Goal: Information Seeking & Learning: Learn about a topic

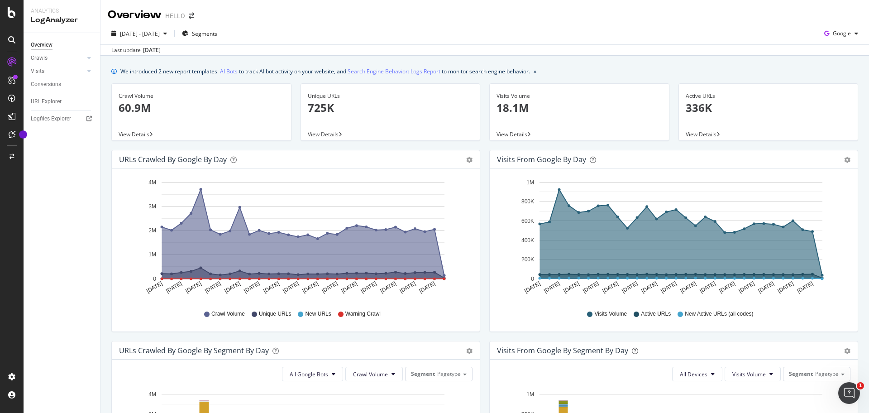
scroll to position [69, 0]
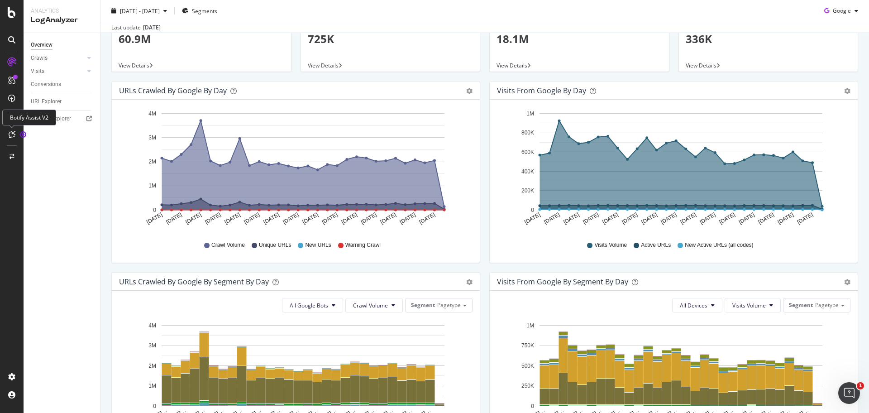
click at [14, 135] on icon at bounding box center [12, 134] width 7 height 7
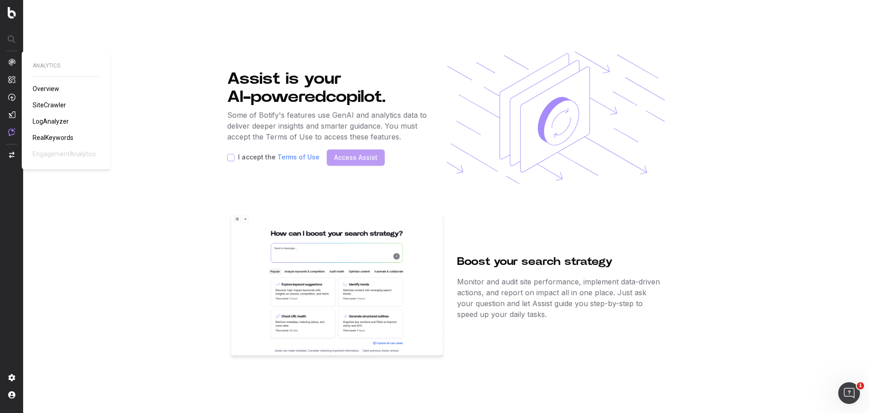
click at [13, 66] on div at bounding box center [11, 97] width 7 height 78
click at [48, 89] on span "Overview" at bounding box center [46, 88] width 27 height 7
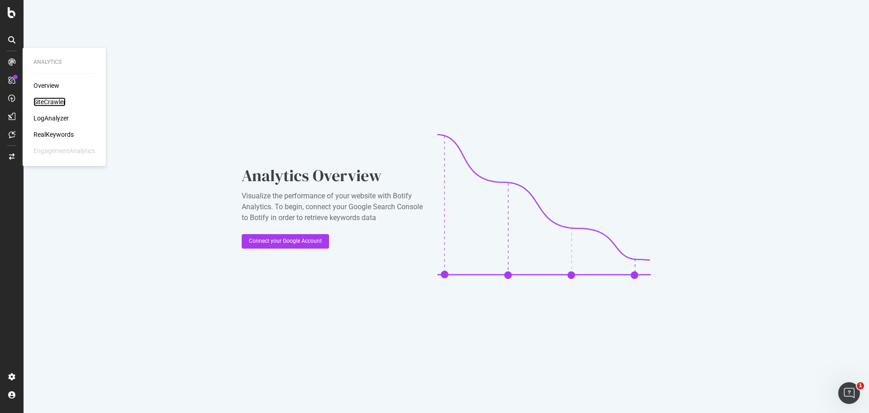
click at [57, 102] on div "SiteCrawler" at bounding box center [49, 101] width 32 height 9
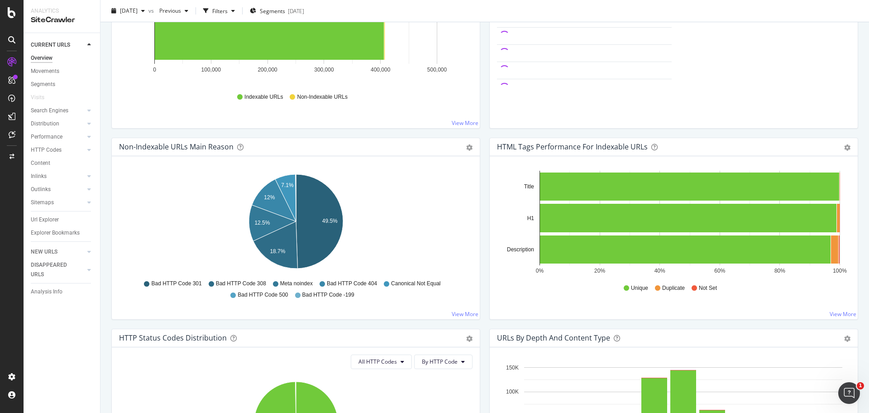
scroll to position [190, 0]
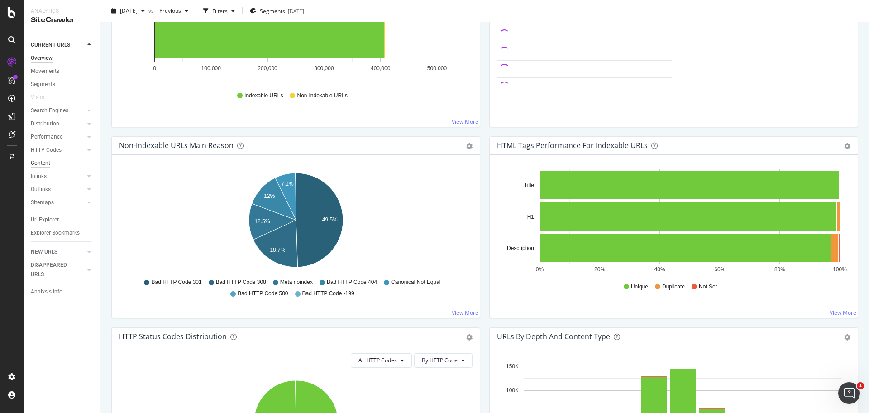
click at [48, 163] on div "Content" at bounding box center [40, 163] width 19 height 10
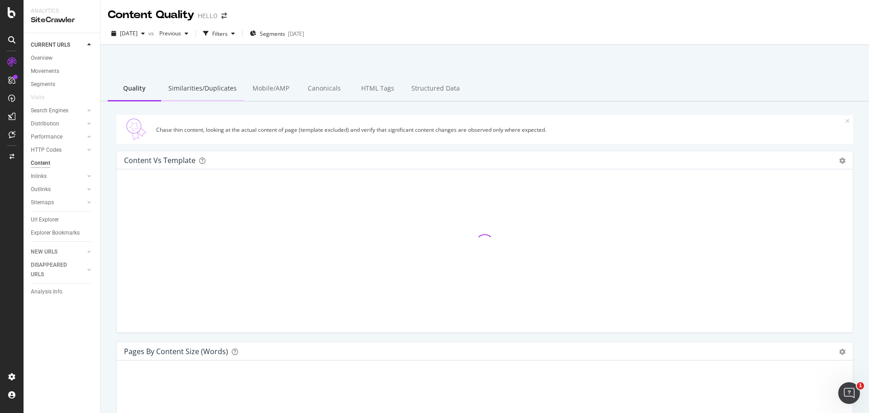
click at [216, 88] on div "Similarities/Duplicates" at bounding box center [202, 88] width 83 height 25
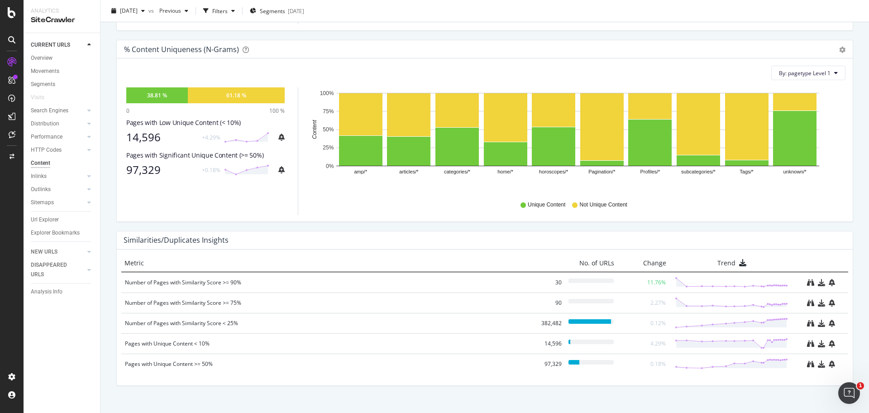
scroll to position [315, 0]
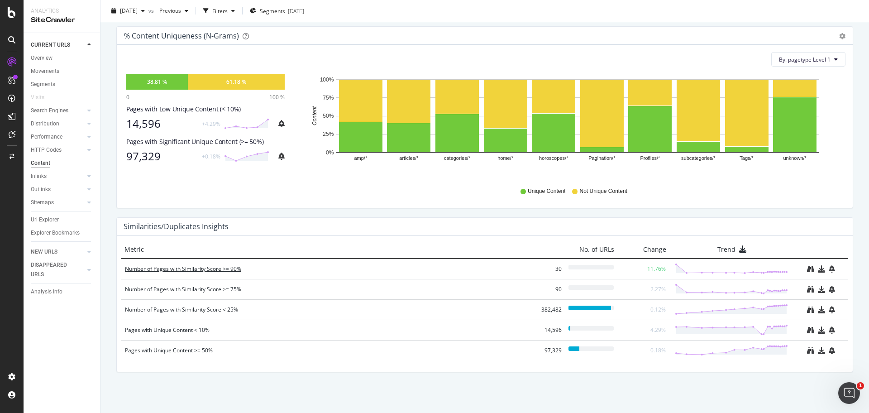
click at [228, 270] on div "Number of Pages with Similarity Score >= 90%" at bounding box center [328, 268] width 407 height 9
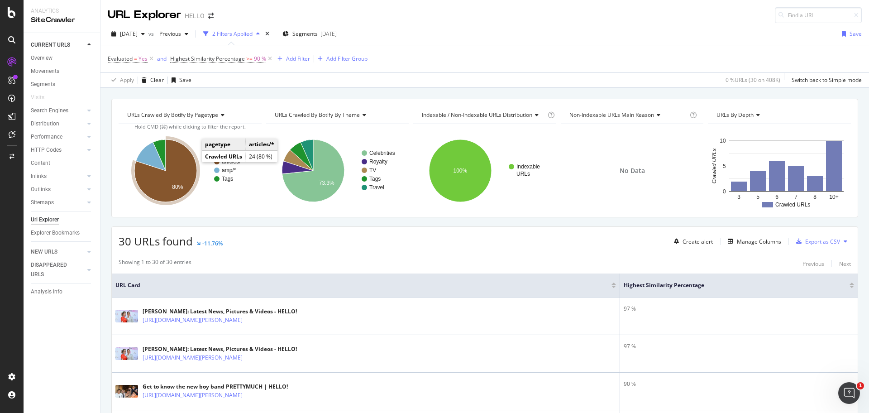
click at [190, 162] on icon "A chart." at bounding box center [165, 170] width 62 height 62
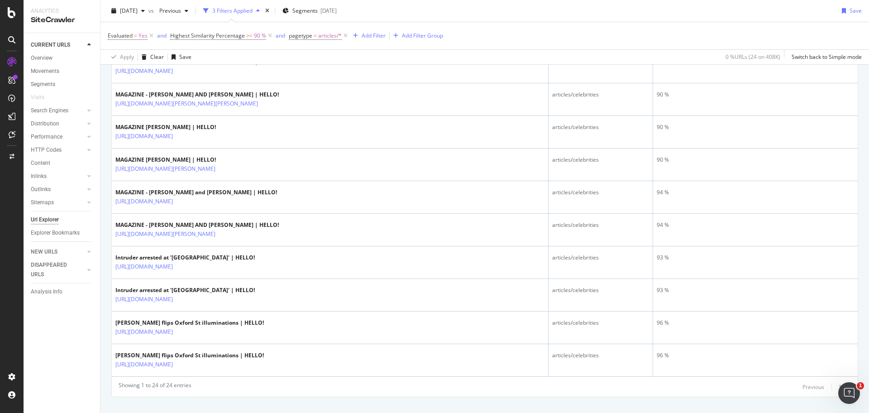
scroll to position [733, 0]
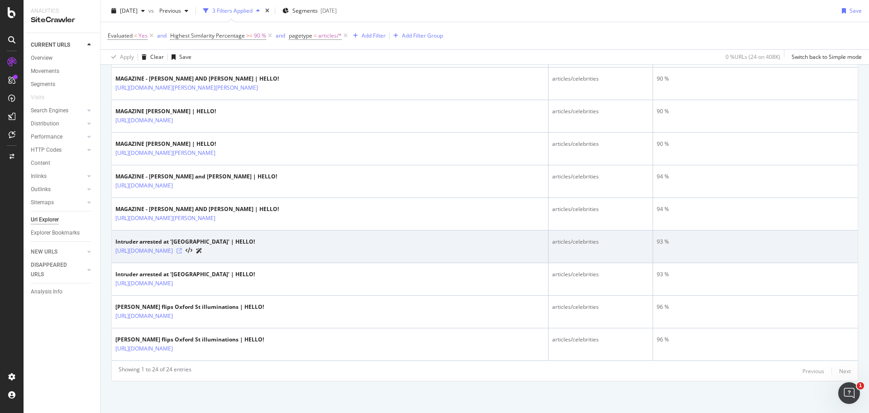
click at [182, 250] on icon at bounding box center [178, 250] width 5 height 5
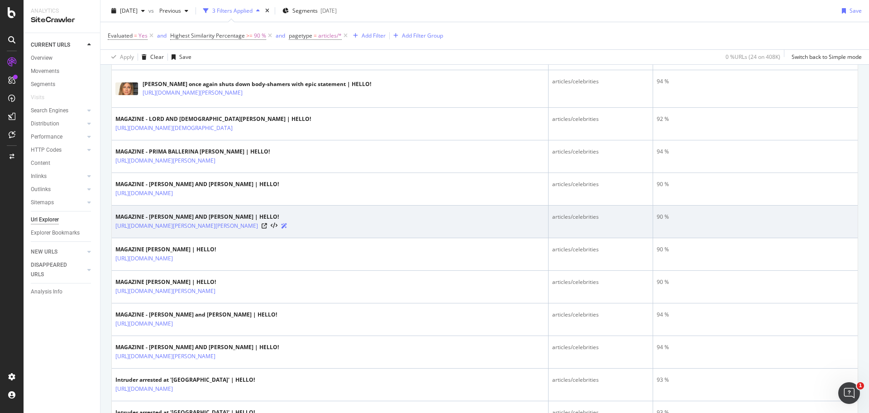
scroll to position [599, 0]
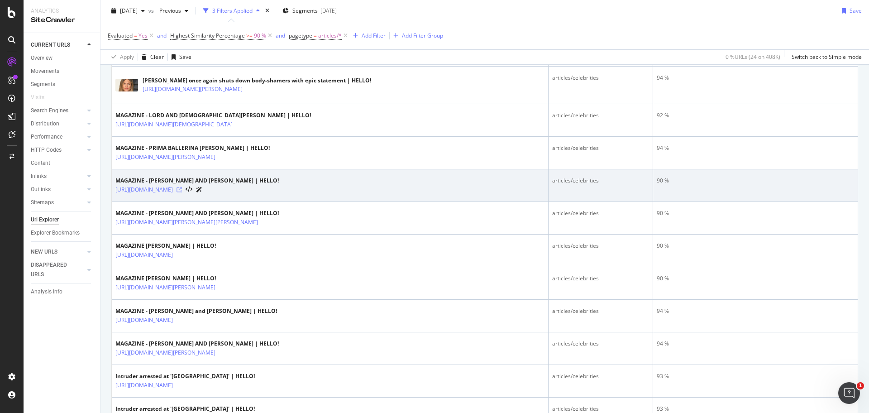
click at [182, 189] on icon at bounding box center [178, 189] width 5 height 5
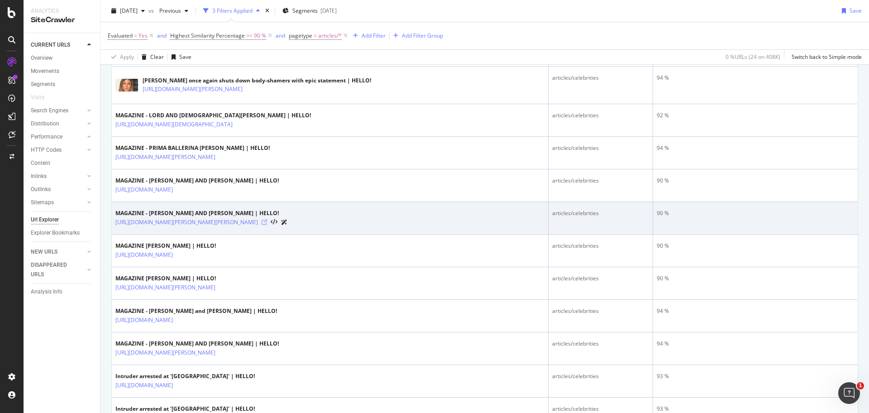
click at [267, 221] on icon at bounding box center [264, 221] width 5 height 5
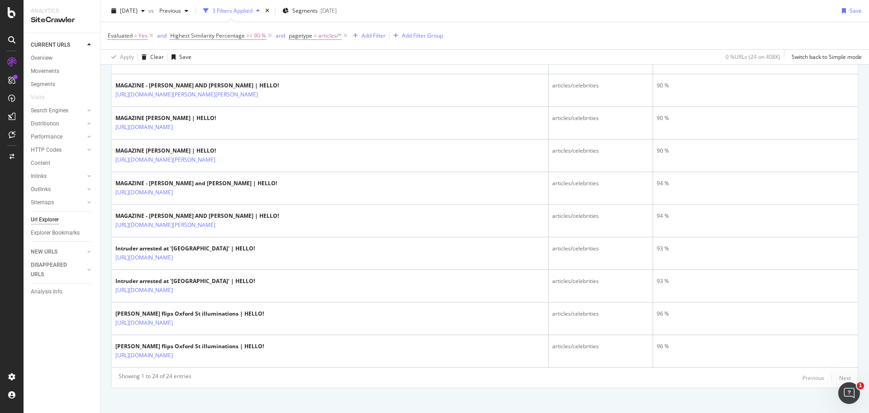
scroll to position [733, 0]
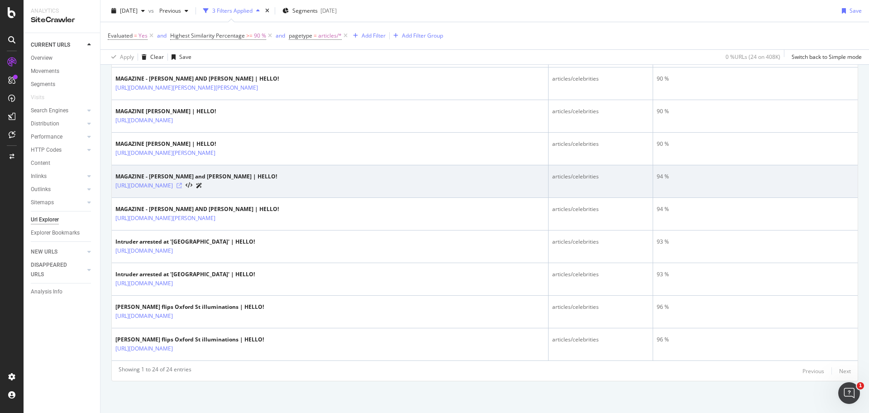
click at [182, 184] on icon at bounding box center [178, 185] width 5 height 5
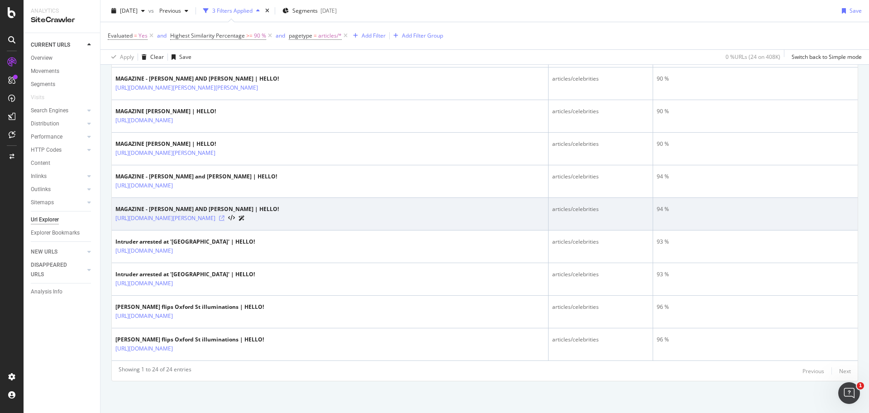
click at [224, 216] on icon at bounding box center [221, 217] width 5 height 5
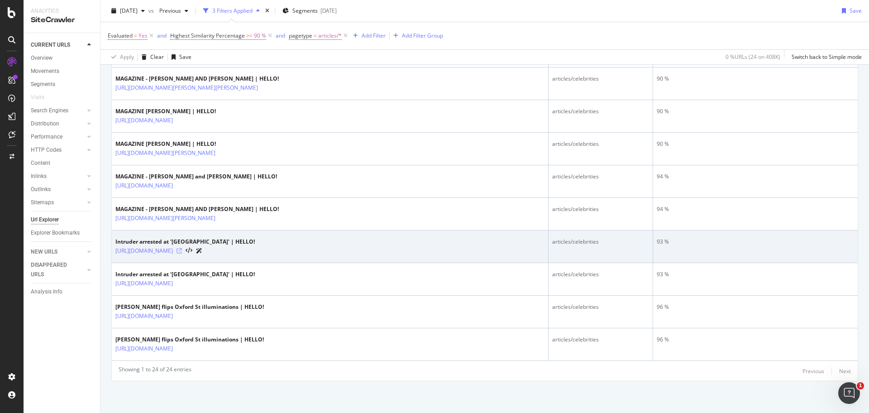
click at [182, 248] on icon at bounding box center [178, 250] width 5 height 5
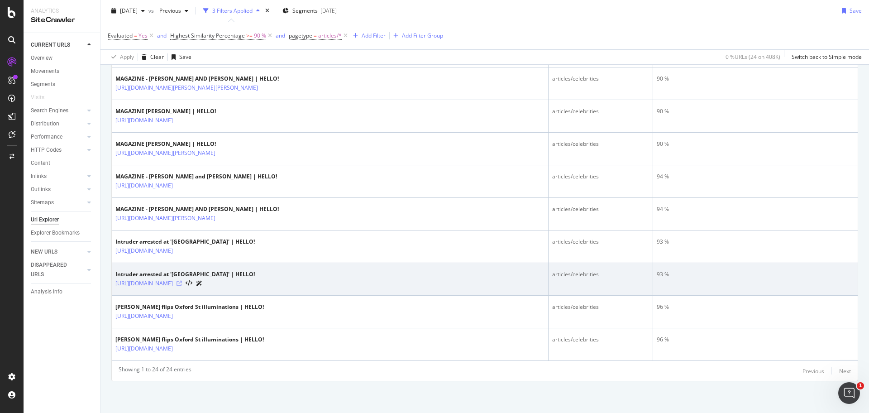
click at [182, 283] on icon at bounding box center [178, 283] width 5 height 5
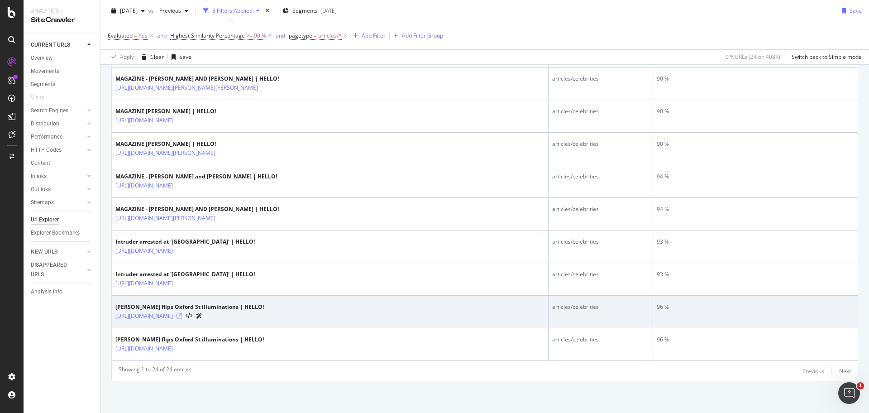
click at [182, 315] on icon at bounding box center [178, 315] width 5 height 5
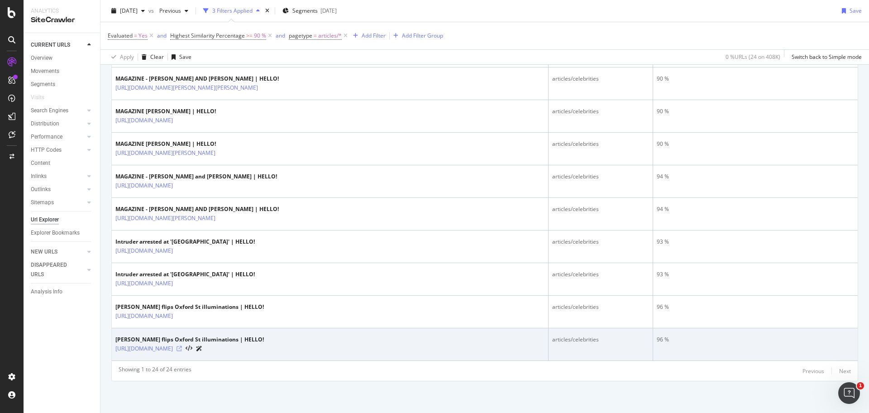
click at [182, 348] on icon at bounding box center [178, 348] width 5 height 5
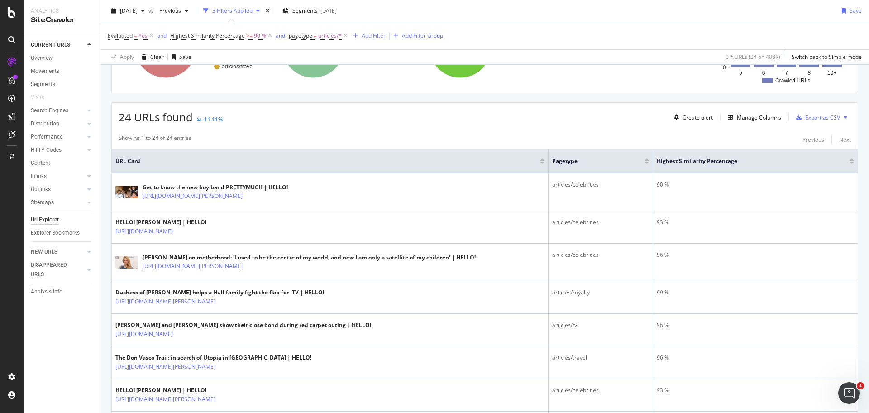
scroll to position [0, 0]
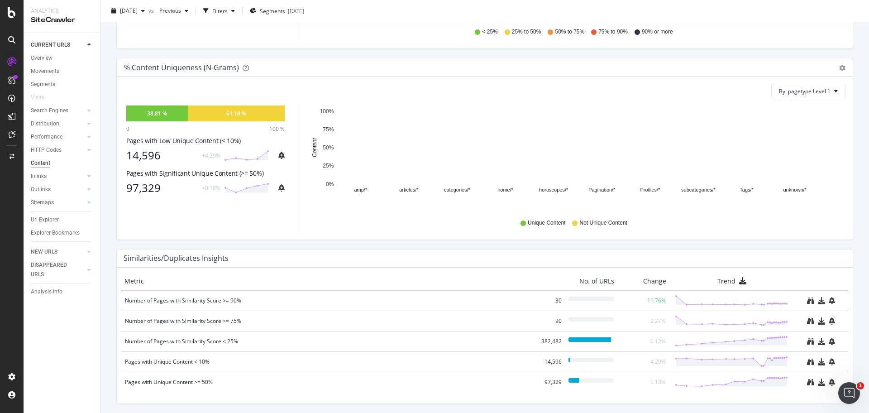
scroll to position [315, 0]
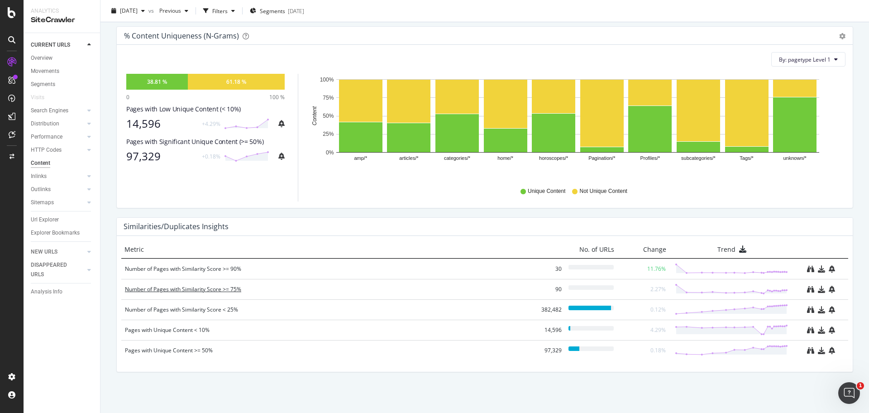
click at [161, 290] on div "Number of Pages with Similarity Score >= 75%" at bounding box center [328, 289] width 407 height 9
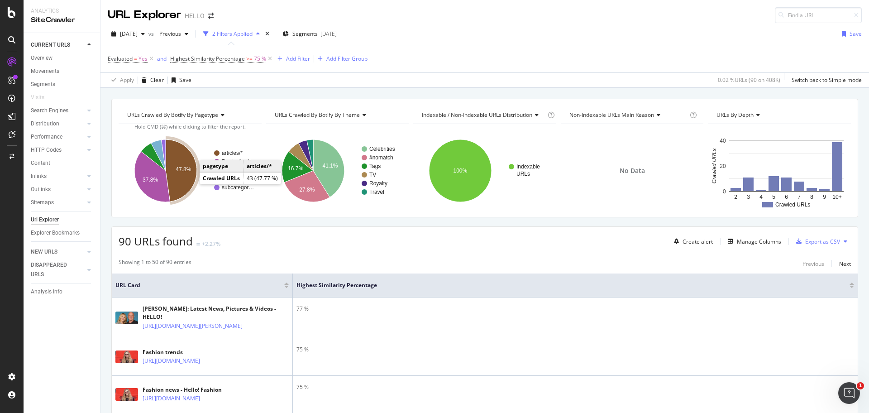
click at [184, 176] on icon "A chart." at bounding box center [181, 170] width 31 height 62
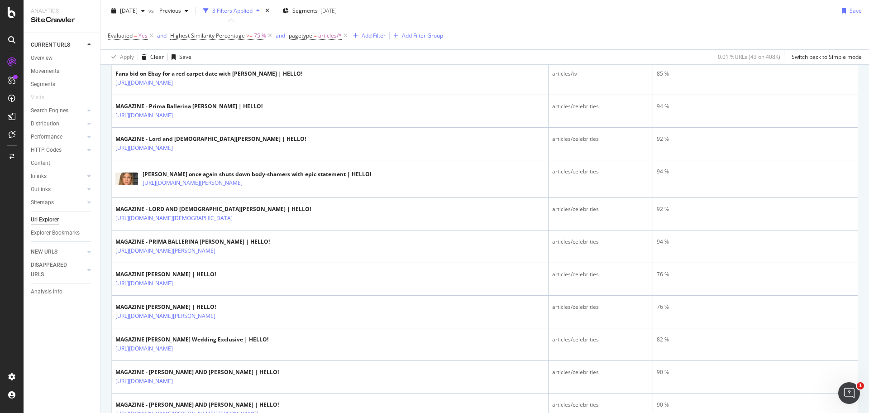
scroll to position [662, 0]
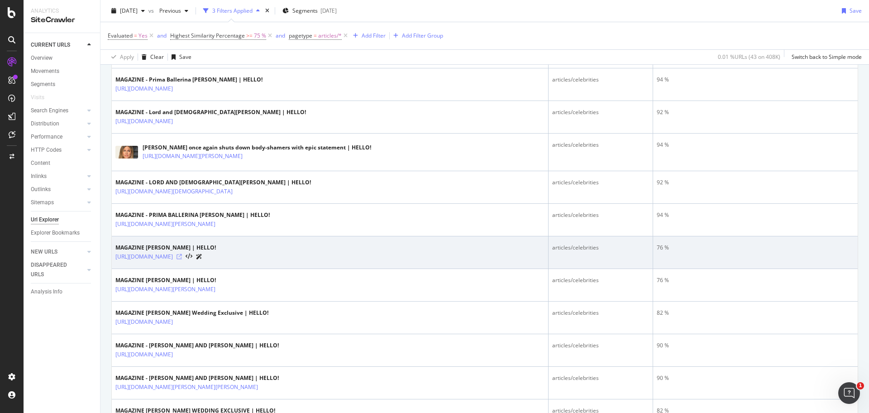
click at [182, 256] on icon at bounding box center [178, 256] width 5 height 5
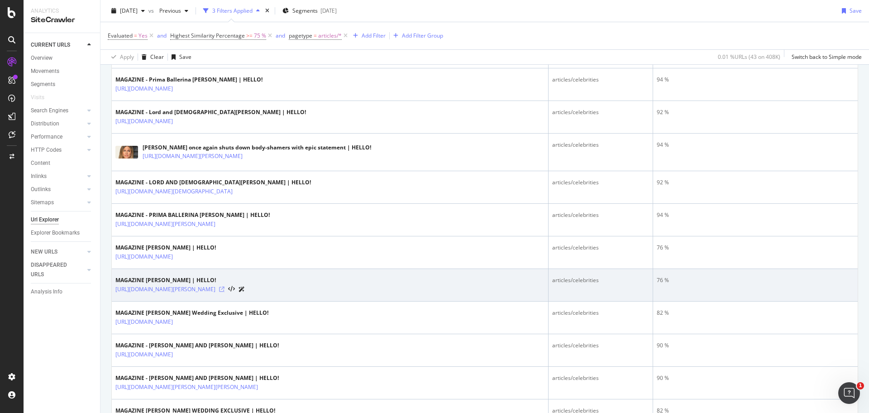
click at [224, 288] on icon at bounding box center [221, 288] width 5 height 5
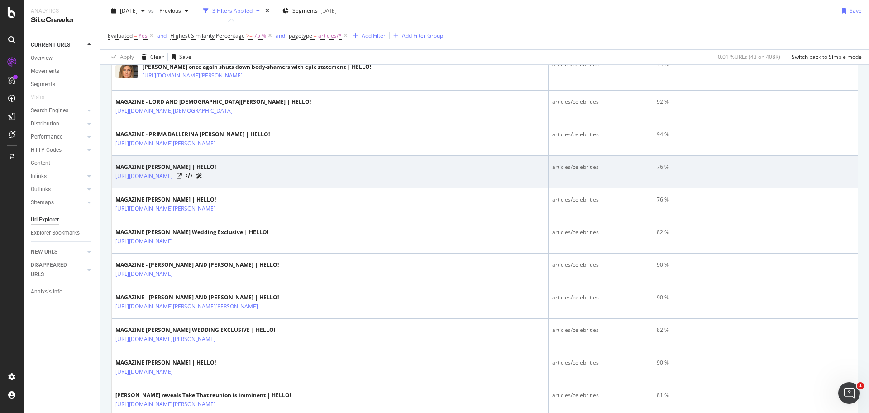
scroll to position [745, 0]
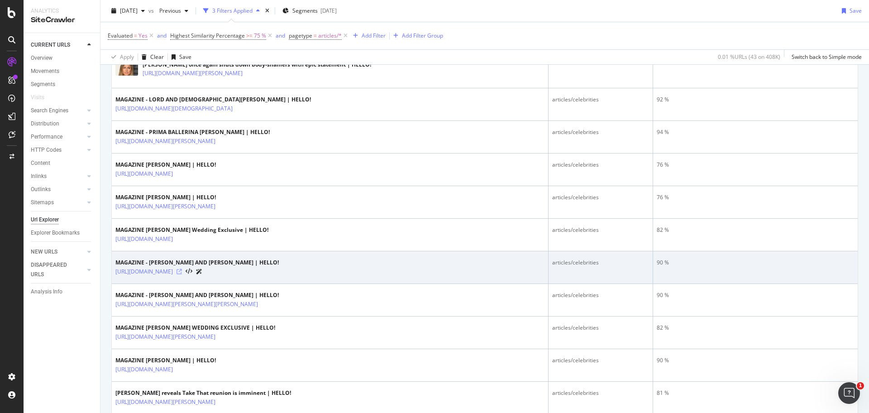
click at [182, 270] on icon at bounding box center [178, 271] width 5 height 5
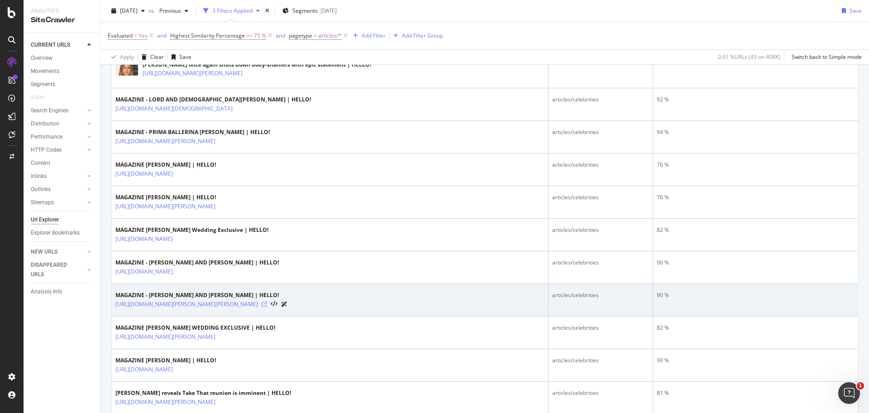
click at [267, 303] on icon at bounding box center [264, 303] width 5 height 5
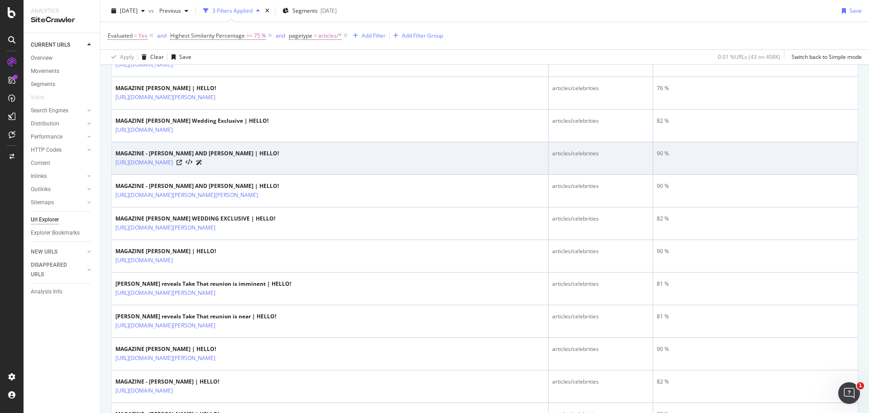
scroll to position [873, 0]
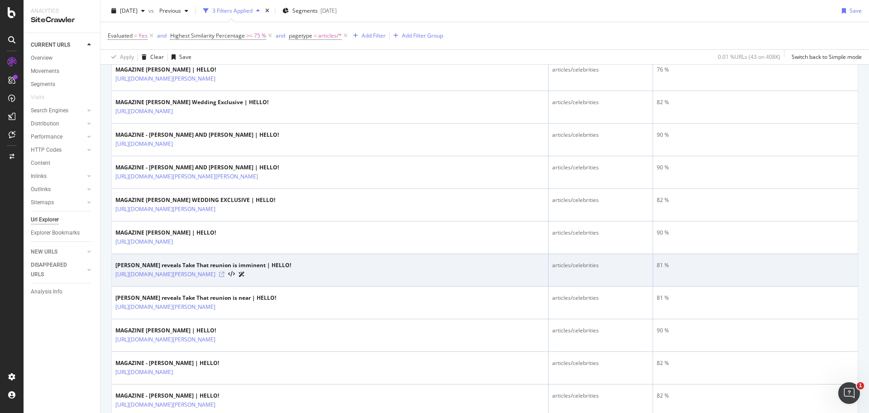
click at [224, 271] on icon at bounding box center [221, 273] width 5 height 5
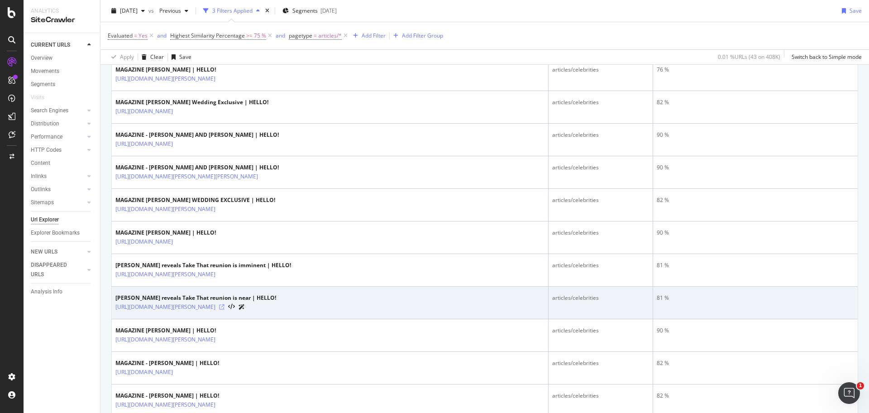
click at [224, 306] on icon at bounding box center [221, 306] width 5 height 5
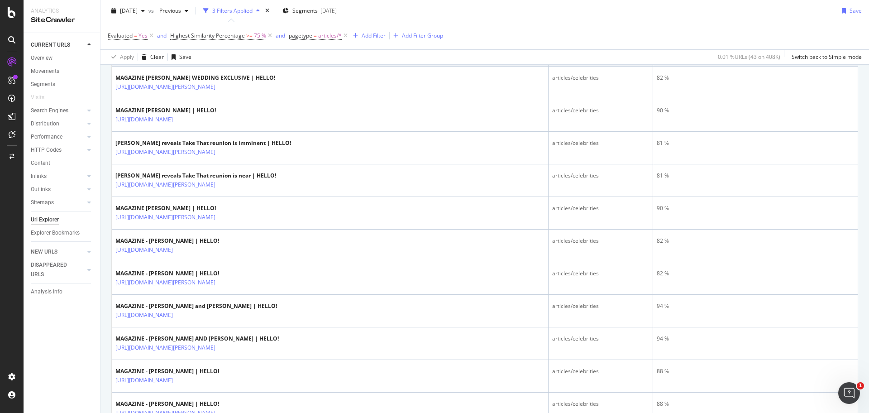
scroll to position [1003, 0]
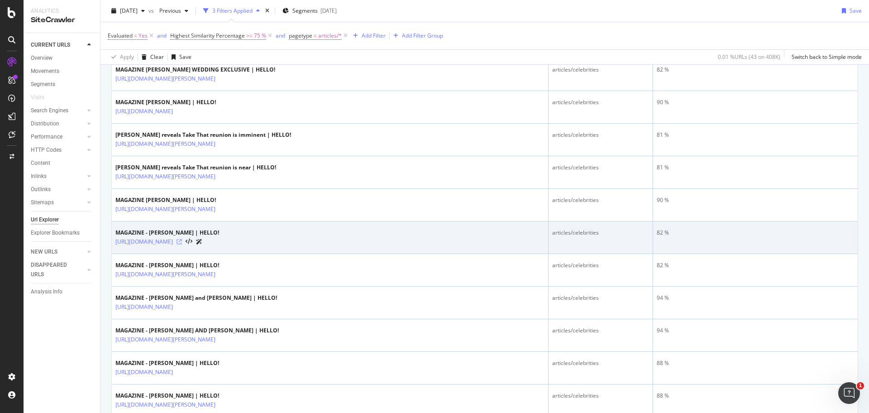
click at [182, 239] on icon at bounding box center [178, 241] width 5 height 5
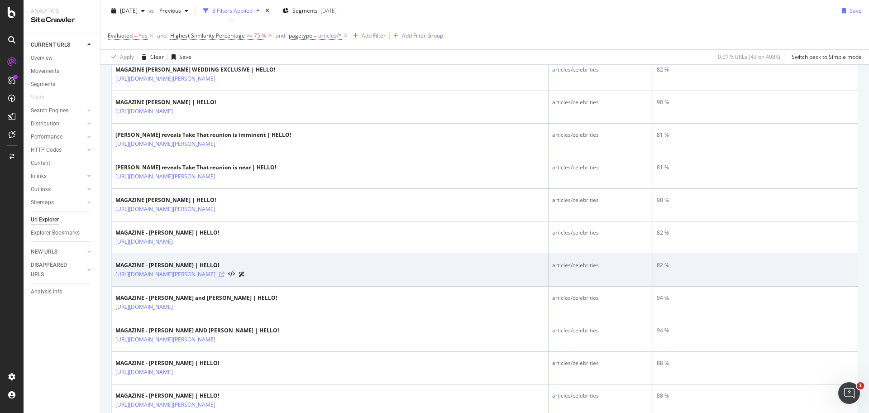
click at [224, 274] on icon at bounding box center [221, 273] width 5 height 5
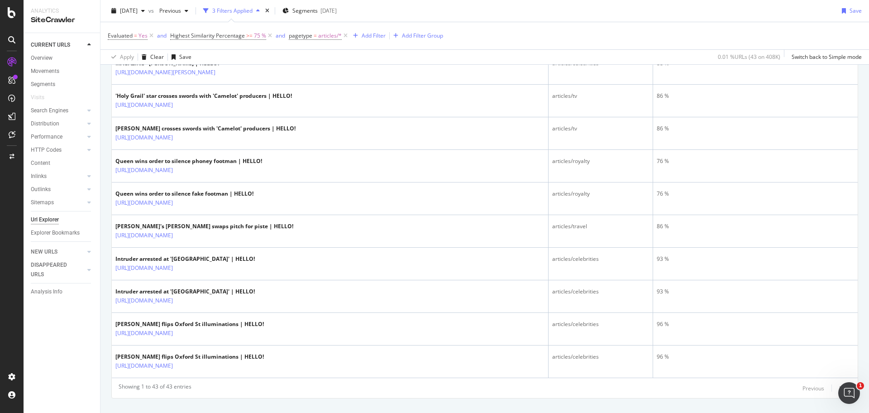
scroll to position [1352, 0]
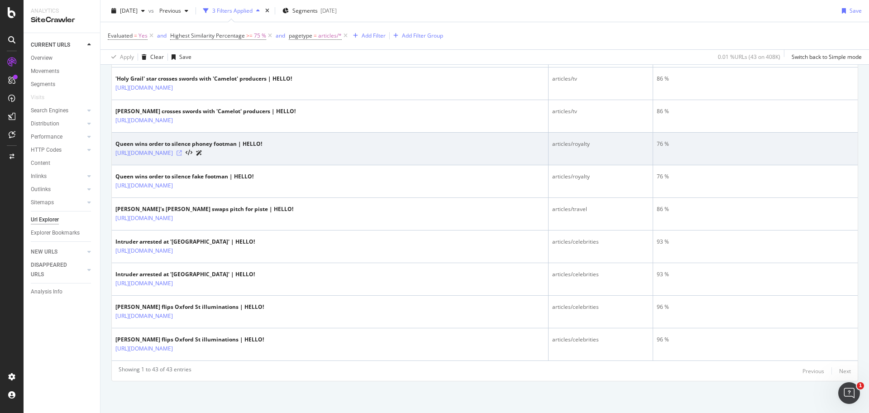
click at [182, 152] on icon at bounding box center [178, 152] width 5 height 5
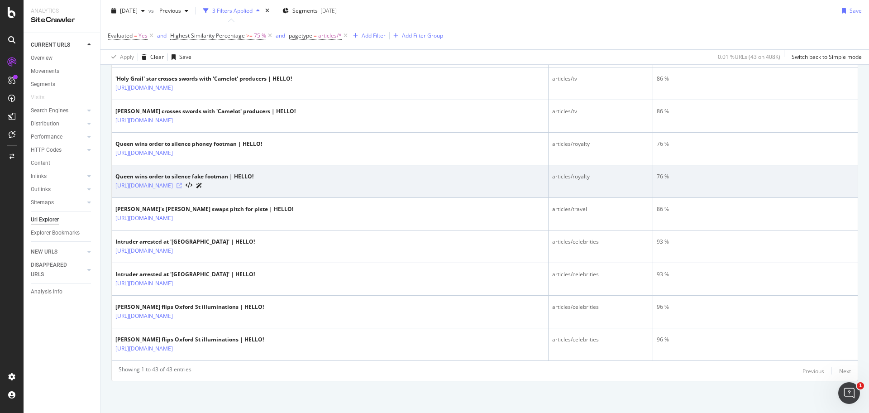
click at [182, 185] on icon at bounding box center [178, 185] width 5 height 5
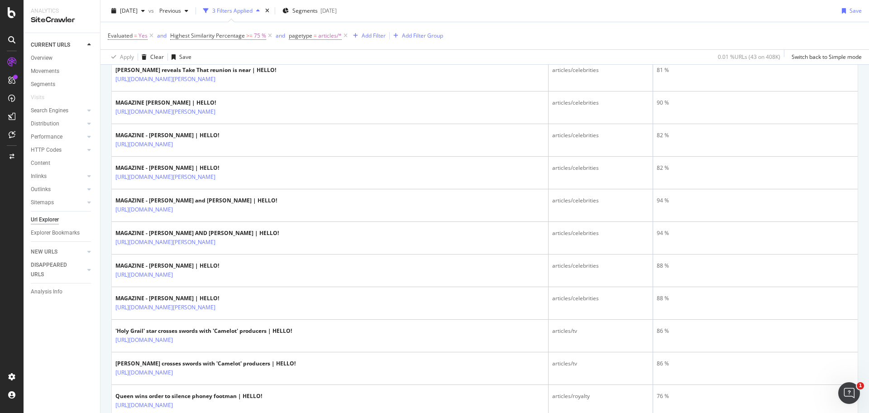
scroll to position [1101, 0]
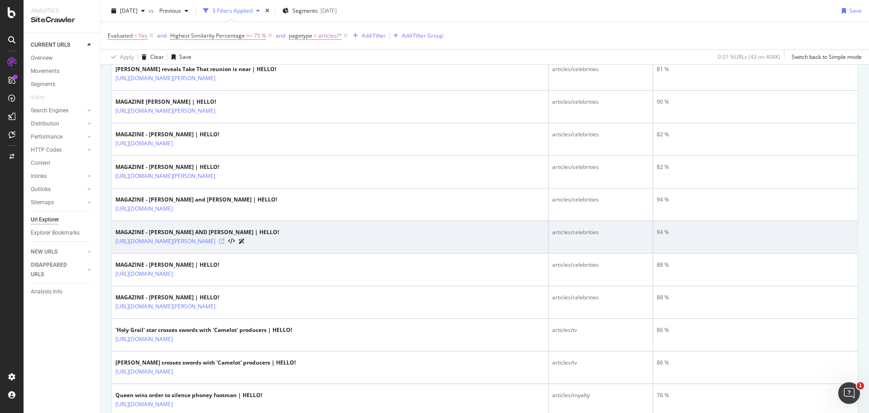
click at [224, 239] on icon at bounding box center [221, 240] width 5 height 5
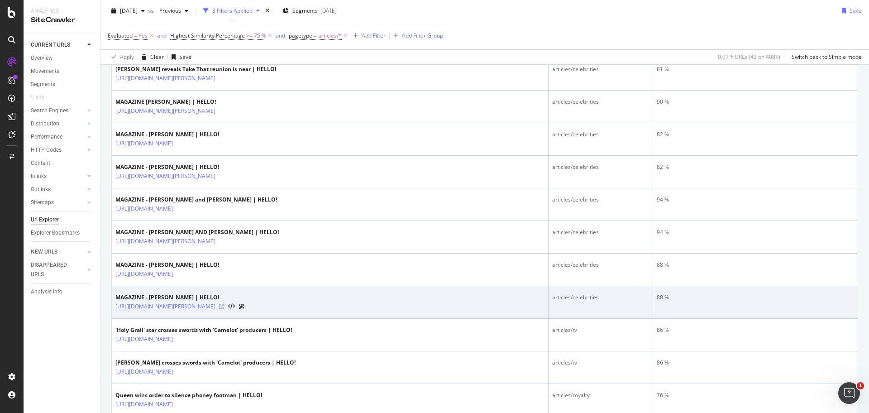
click at [224, 305] on icon at bounding box center [221, 306] width 5 height 5
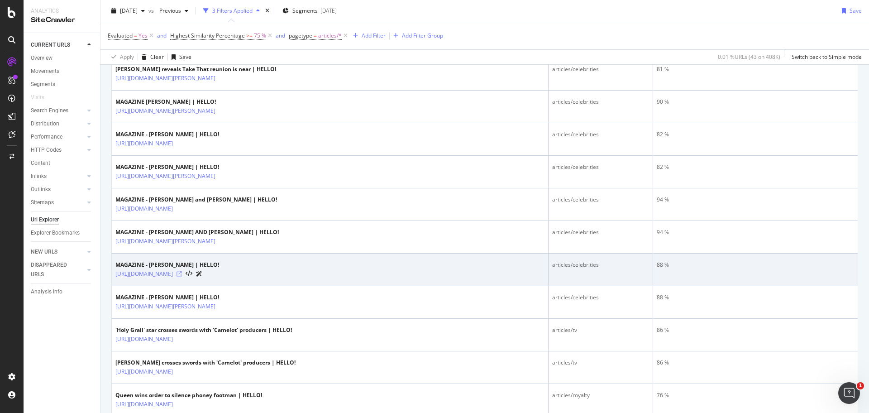
click at [182, 272] on icon at bounding box center [178, 273] width 5 height 5
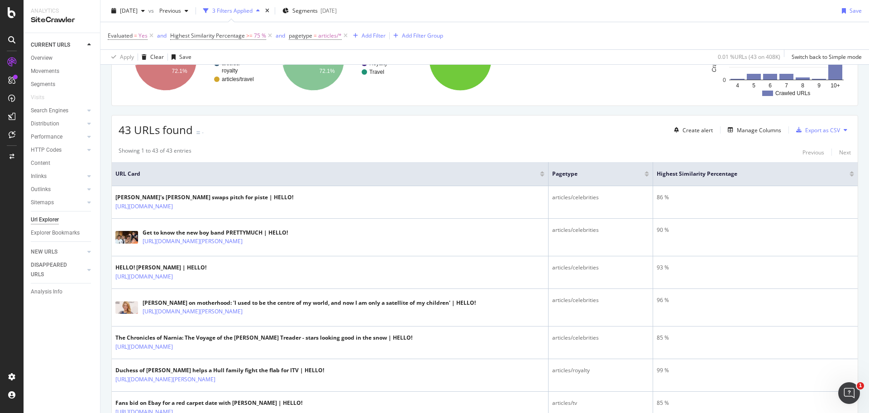
scroll to position [0, 0]
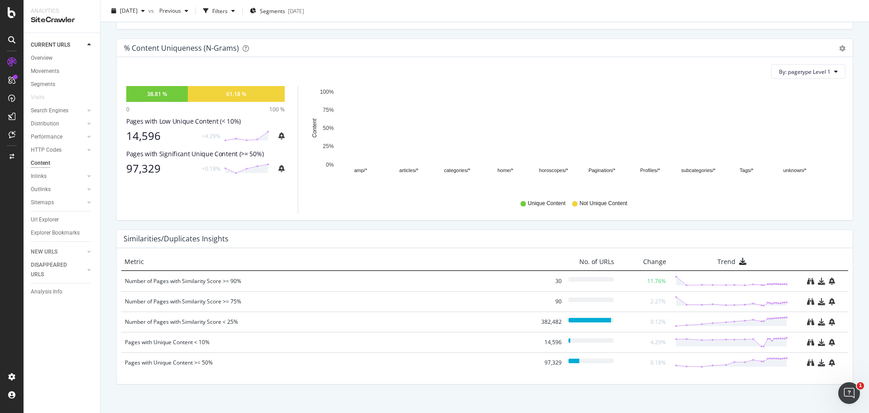
scroll to position [315, 0]
